Goal: Check status: Check status

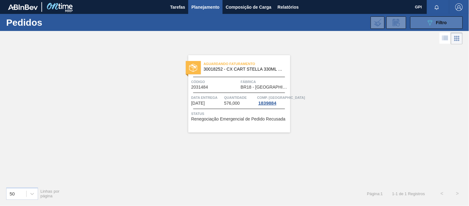
click at [423, 20] on button "089F7B8B-B2A5-4AFE-B5C0-19BA573D28AC Filtro" at bounding box center [436, 22] width 53 height 12
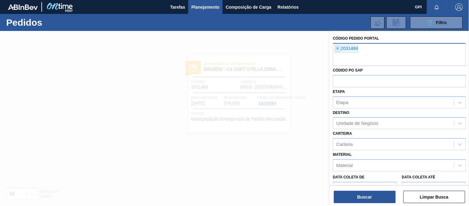
click at [337, 45] on span "×" at bounding box center [338, 48] width 6 height 7
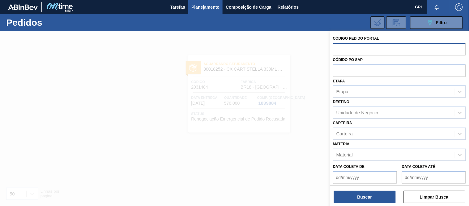
paste input "2038695"
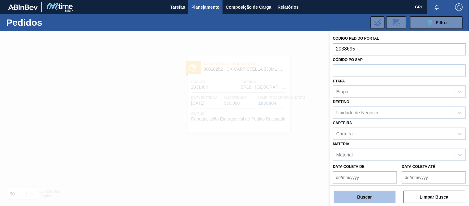
type input "2038695"
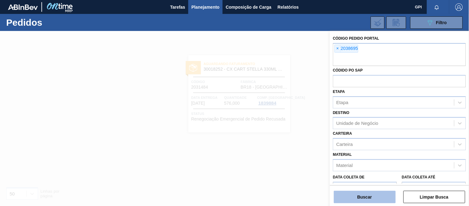
click at [360, 198] on button "Buscar" at bounding box center [365, 196] width 62 height 12
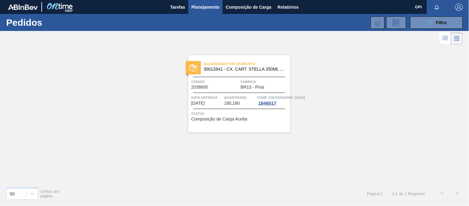
click at [205, 85] on span "2038695" at bounding box center [199, 87] width 17 height 5
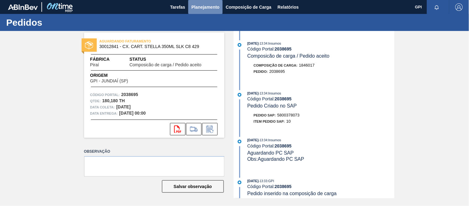
click at [202, 2] on button "Planejamento" at bounding box center [205, 7] width 34 height 14
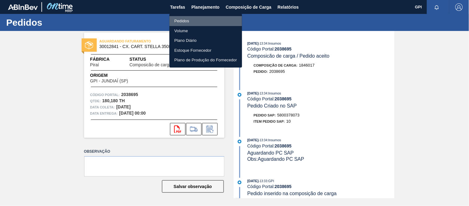
click at [189, 18] on li "Pedidos" at bounding box center [205, 21] width 73 height 10
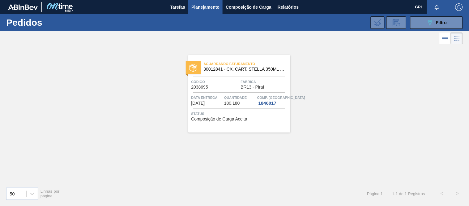
click at [400, 55] on div "Aguardando Faturamento 30012841 - CX. CART. STELLA 350ML SLK C8 429 Código 2038…" at bounding box center [234, 114] width 469 height 136
